Goal: Task Accomplishment & Management: Manage account settings

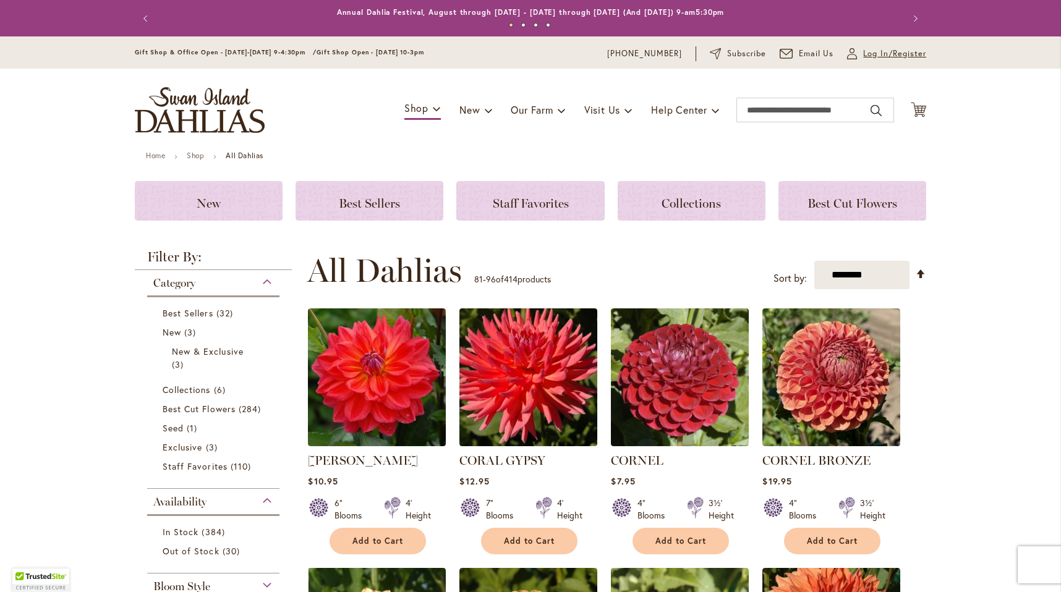
click at [868, 54] on span "Log In/Register" at bounding box center [894, 54] width 63 height 12
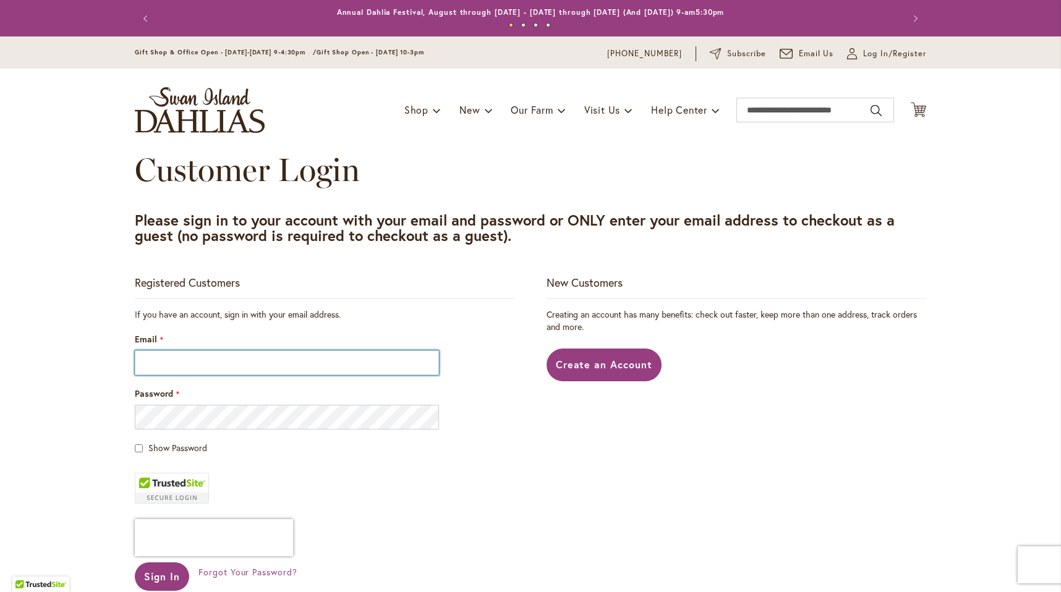
click at [283, 362] on input "Email" at bounding box center [287, 363] width 304 height 25
type input "**********"
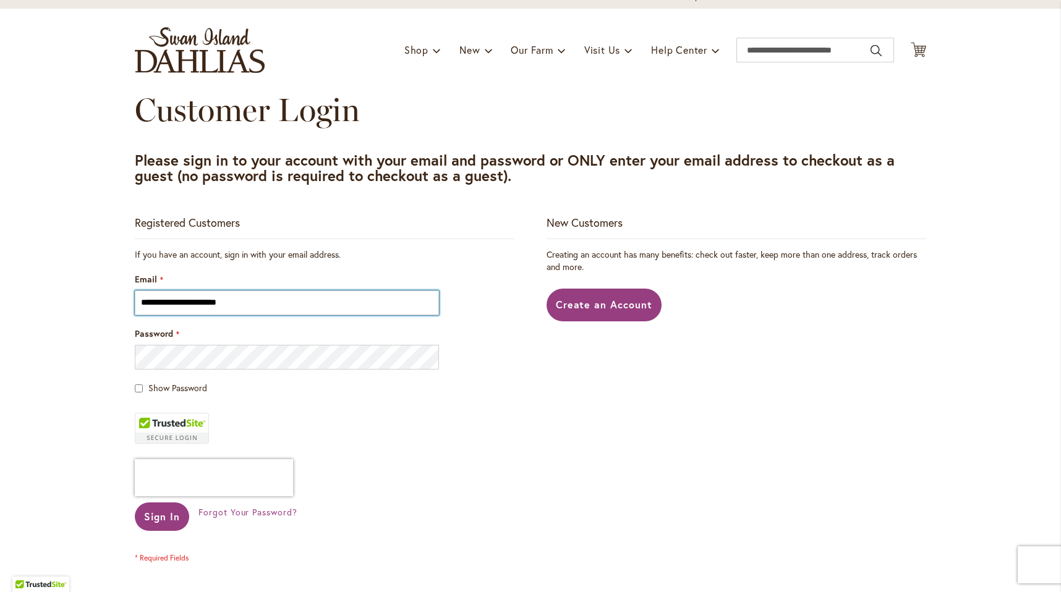
scroll to position [113, 0]
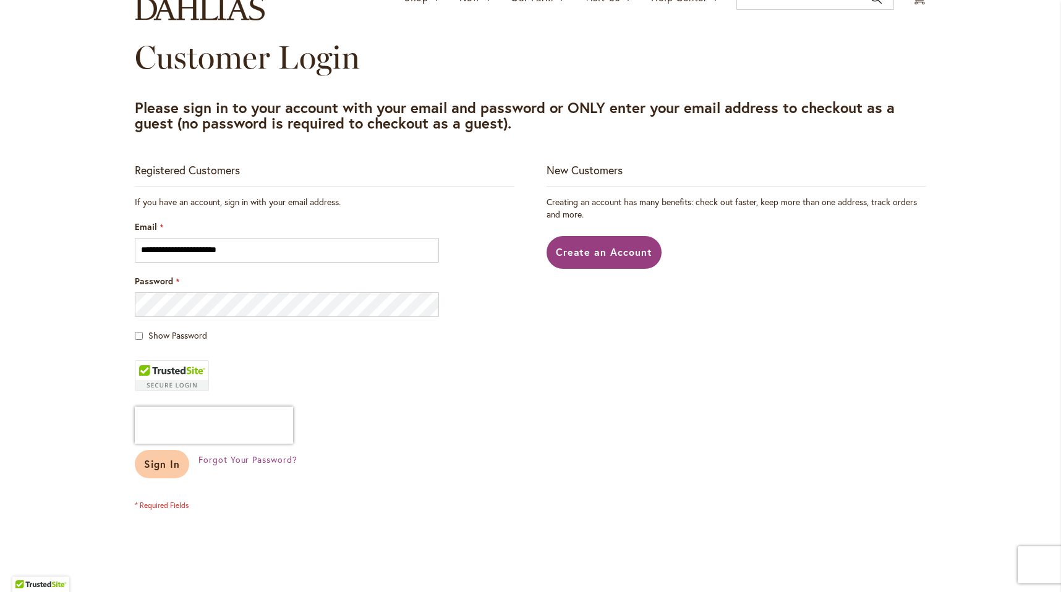
click at [156, 474] on button "Sign In" at bounding box center [162, 464] width 54 height 28
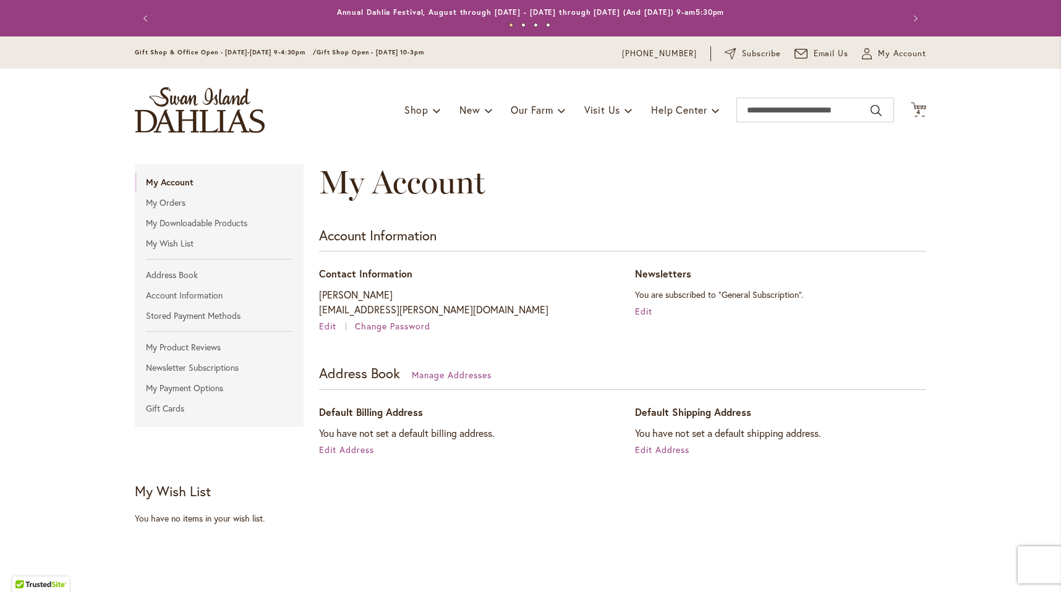
click at [916, 118] on div "Toggle Nav Shop Dahlia Tubers Collections Fresh Cut Dahlias Gardening Supplies …" at bounding box center [530, 110] width 816 height 83
click at [919, 110] on span "4" at bounding box center [918, 112] width 4 height 8
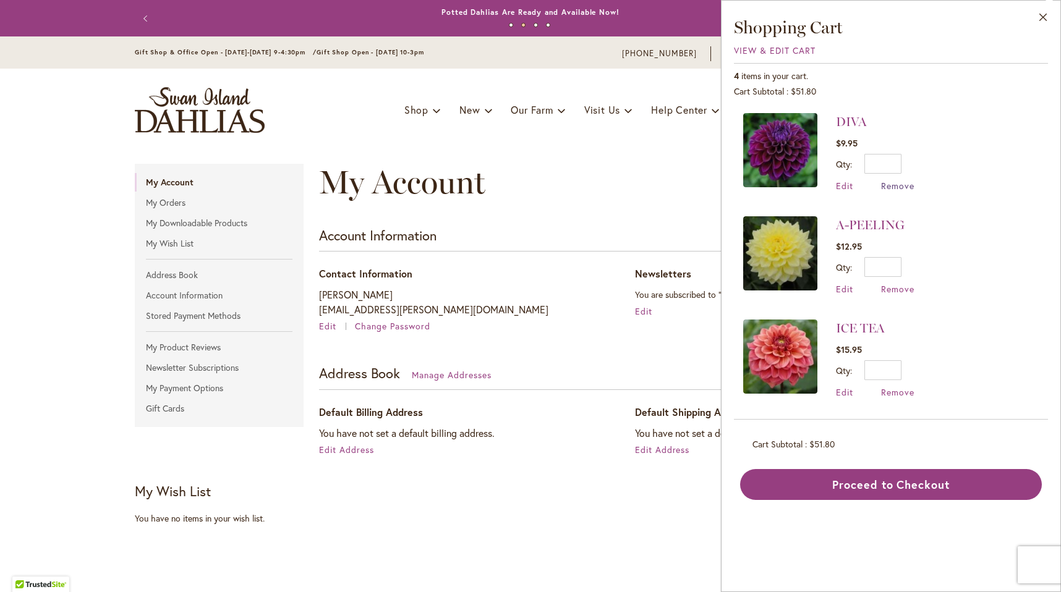
click at [898, 188] on span "Remove" at bounding box center [897, 186] width 33 height 12
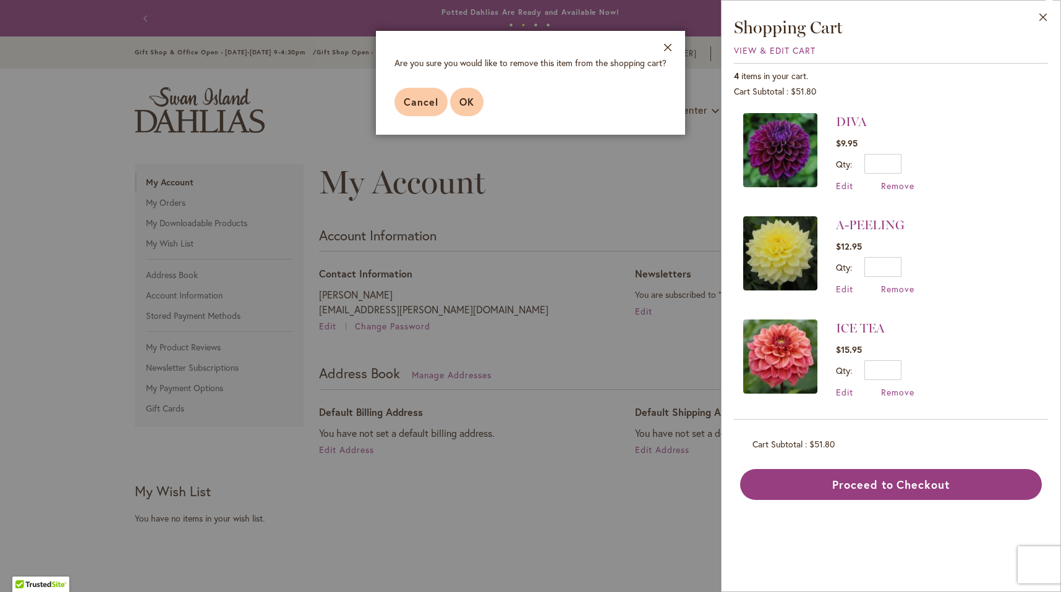
click at [467, 101] on span "OK" at bounding box center [466, 101] width 15 height 13
